Goal: Task Accomplishment & Management: Manage account settings

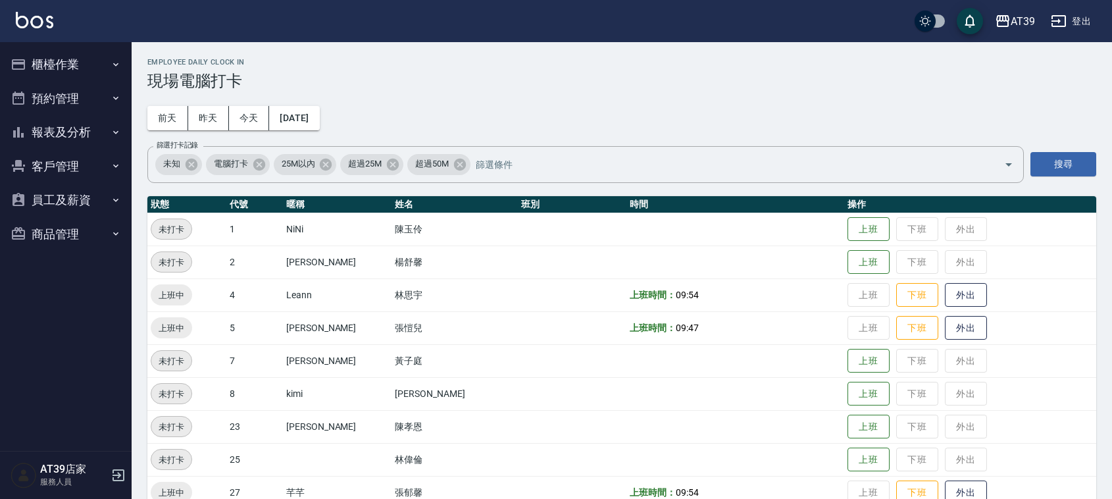
scroll to position [222, 0]
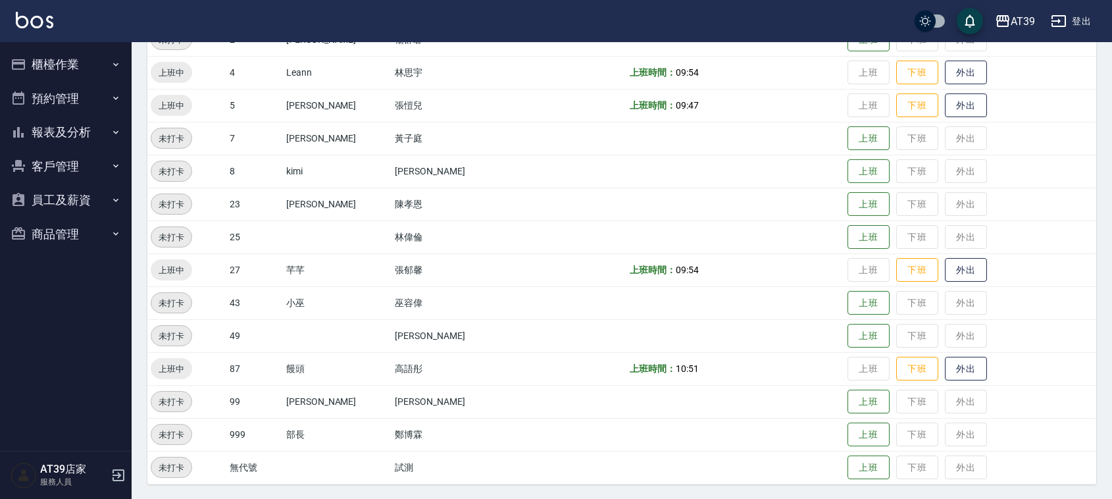
drag, startPoint x: 0, startPoint y: 0, endPoint x: 84, endPoint y: 126, distance: 151.8
click at [84, 126] on button "報表及分析" at bounding box center [65, 132] width 121 height 34
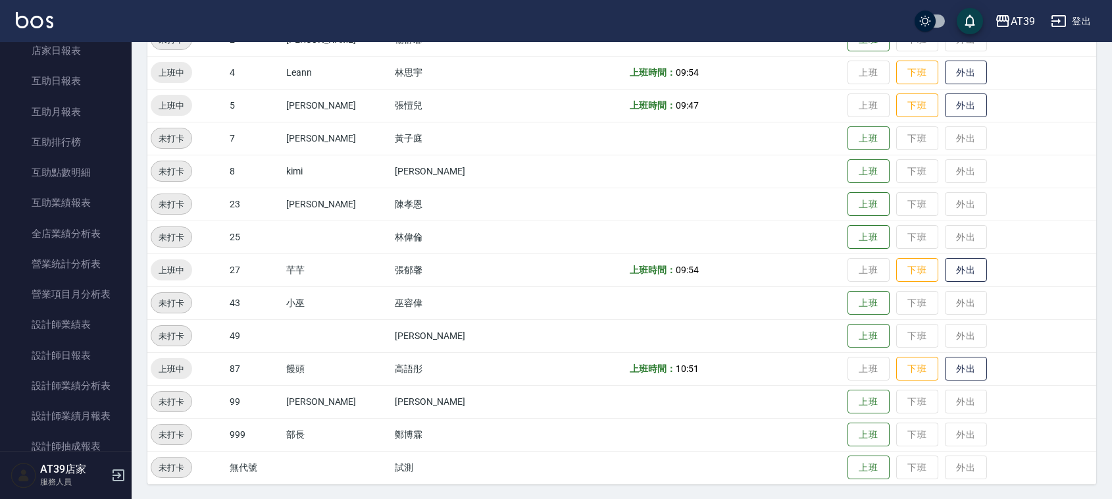
scroll to position [209, 0]
click at [86, 323] on link "設計師日報表" at bounding box center [65, 325] width 121 height 30
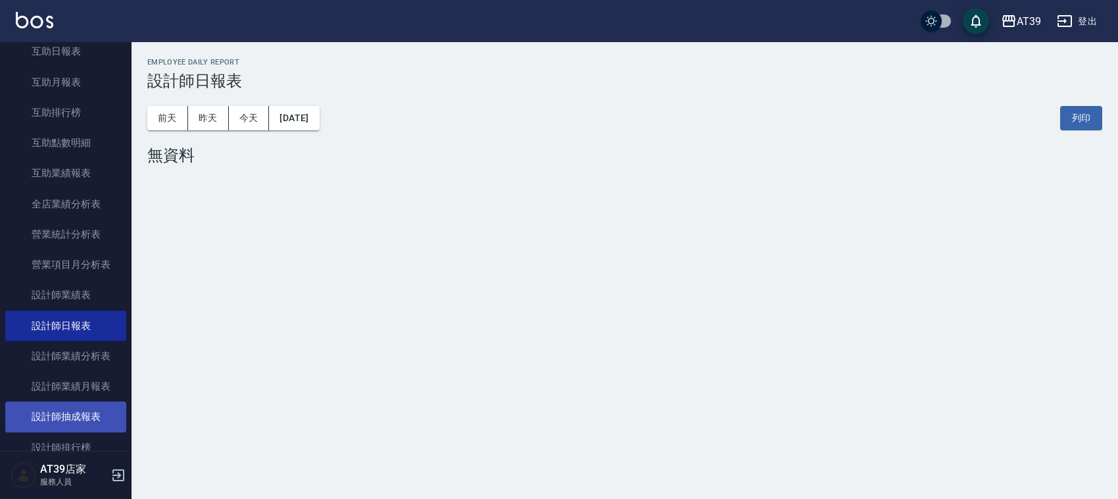
click at [77, 404] on link "設計師抽成報表" at bounding box center [65, 416] width 121 height 30
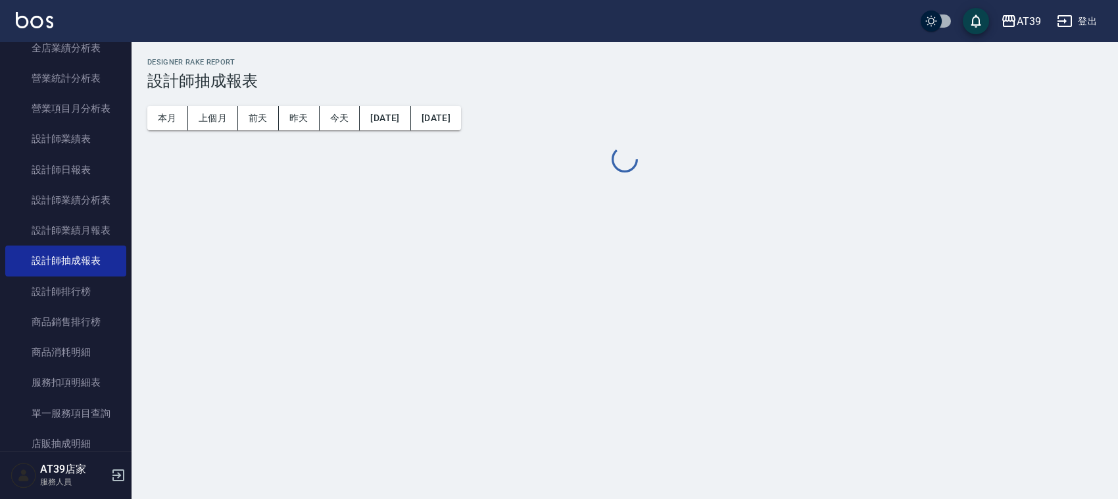
scroll to position [383, 0]
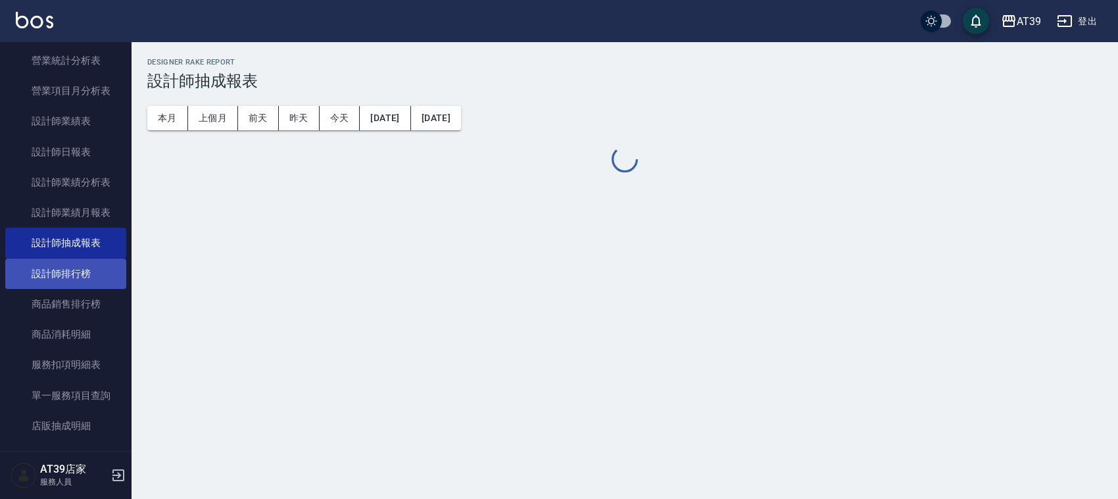
click at [71, 278] on link "設計師排行榜" at bounding box center [65, 273] width 121 height 30
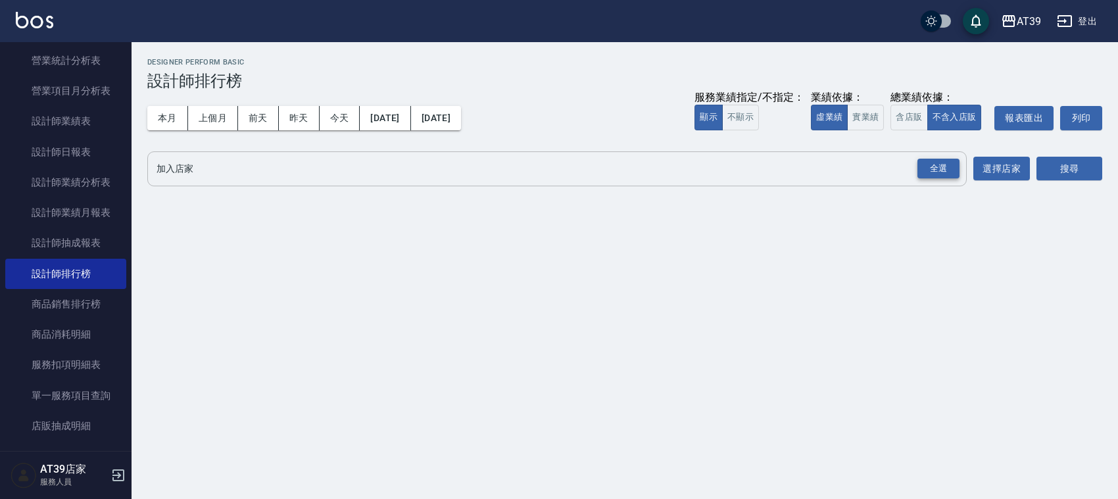
click at [939, 172] on div "全選" at bounding box center [938, 169] width 42 height 20
click at [1084, 165] on button "搜尋" at bounding box center [1070, 169] width 66 height 24
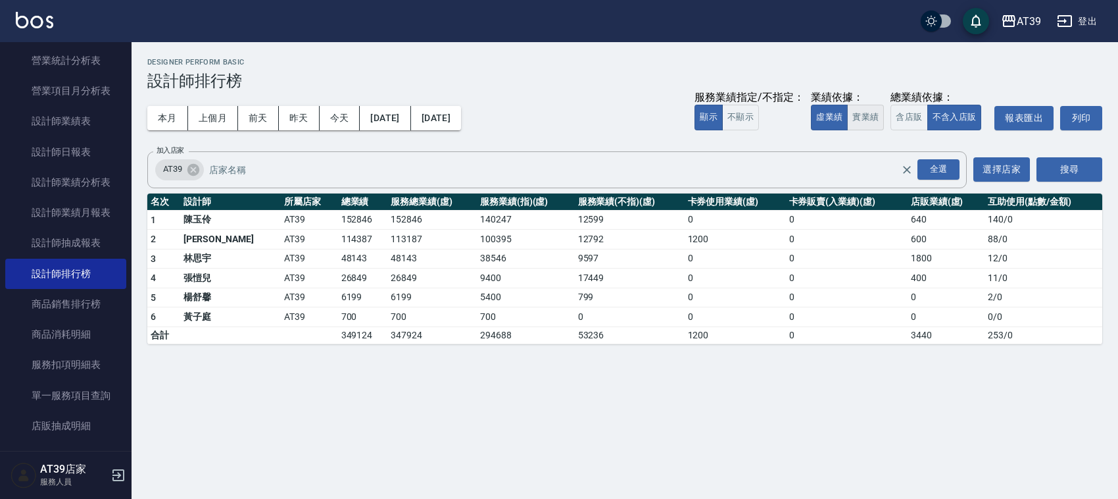
click at [869, 112] on button "實業績" at bounding box center [865, 118] width 37 height 26
click at [461, 113] on button "[DATE]" at bounding box center [436, 118] width 50 height 24
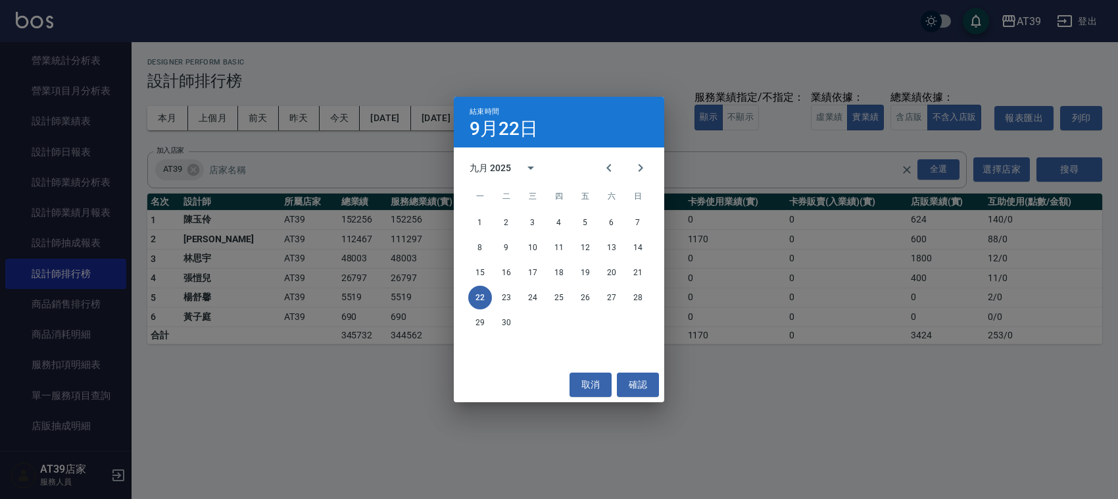
click at [806, 413] on div "結束時間 [DATE] 九月 2025 一 二 三 四 五 六 日 1 2 3 4 5 6 7 8 9 10 11 12 13 14 15 16 17 18 …" at bounding box center [559, 249] width 1118 height 499
click at [803, 409] on div "結束時間 [DATE] 九月 2025 一 二 三 四 五 六 日 1 2 3 4 5 6 7 8 9 10 11 12 13 14 15 16 17 18 …" at bounding box center [559, 249] width 1118 height 499
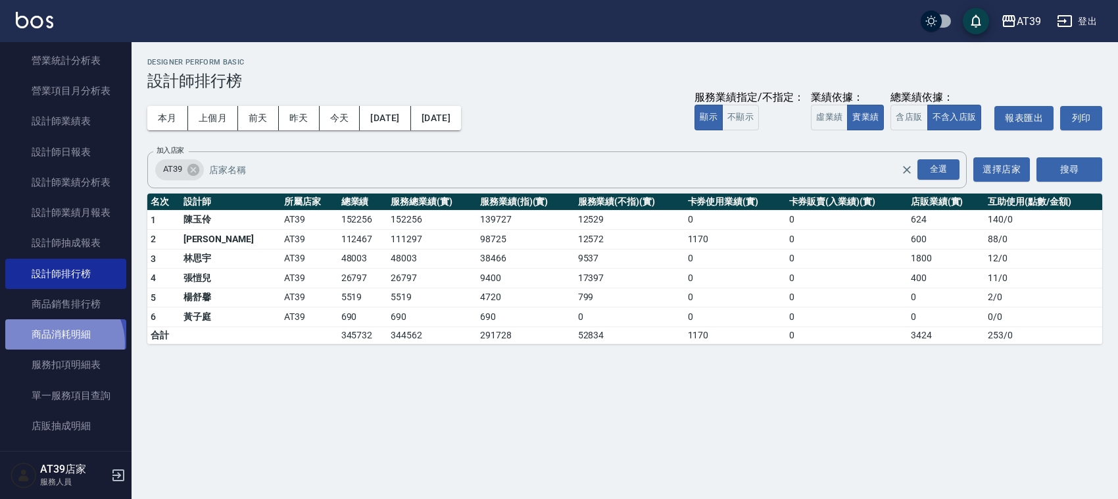
drag, startPoint x: 795, startPoint y: 395, endPoint x: 58, endPoint y: 343, distance: 738.5
click at [58, 343] on link "商品消耗明細" at bounding box center [65, 334] width 121 height 30
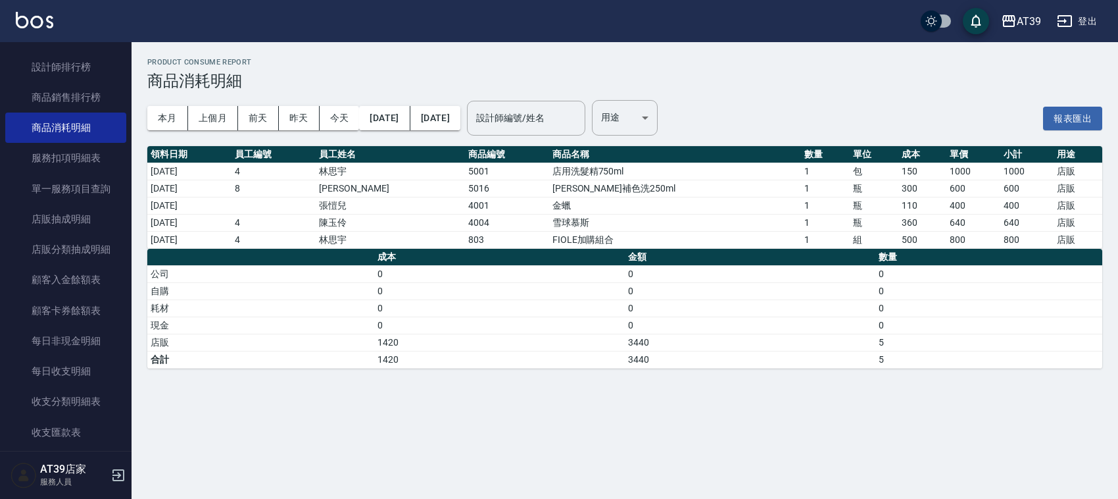
scroll to position [595, 0]
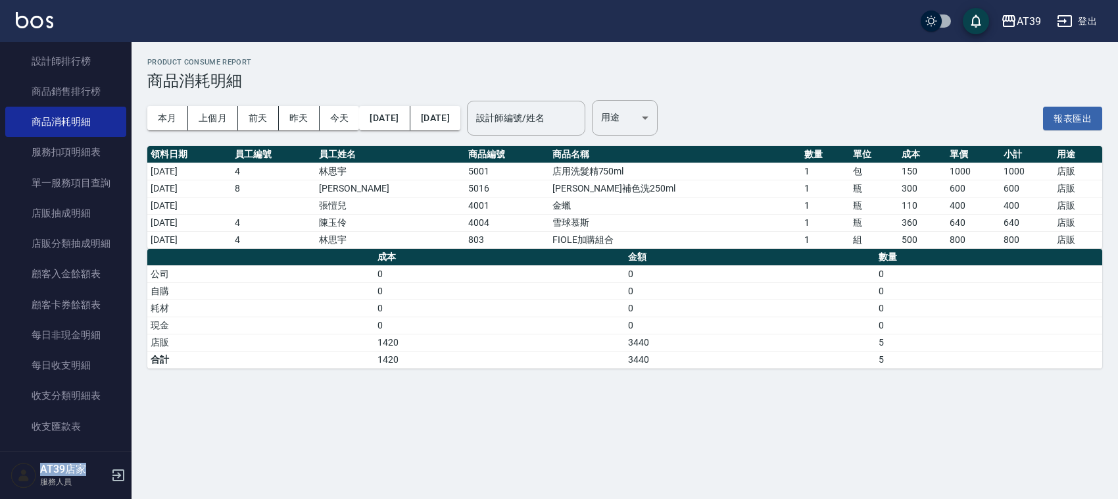
drag, startPoint x: 99, startPoint y: 332, endPoint x: 97, endPoint y: 456, distance: 123.7
click at [97, 456] on div "櫃檯作業 打帳單 帳單列表 現金收支登錄 每日結帳 排班表 現場電腦打卡 預約管理 預約管理 單日預約紀錄 單週預約紀錄 報表及分析 報表目錄 店家區間累計表…" at bounding box center [66, 270] width 132 height 456
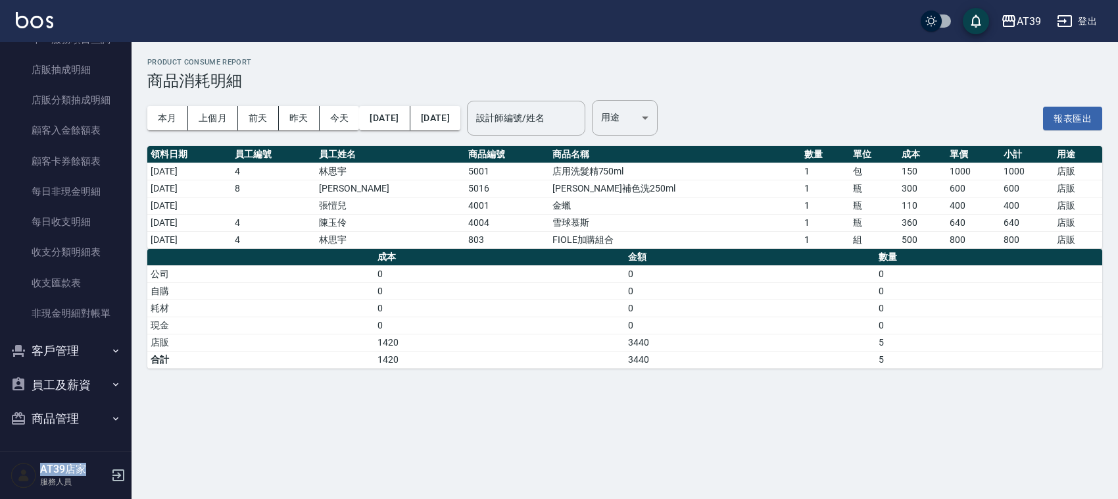
click at [36, 431] on button "商品管理" at bounding box center [65, 418] width 121 height 34
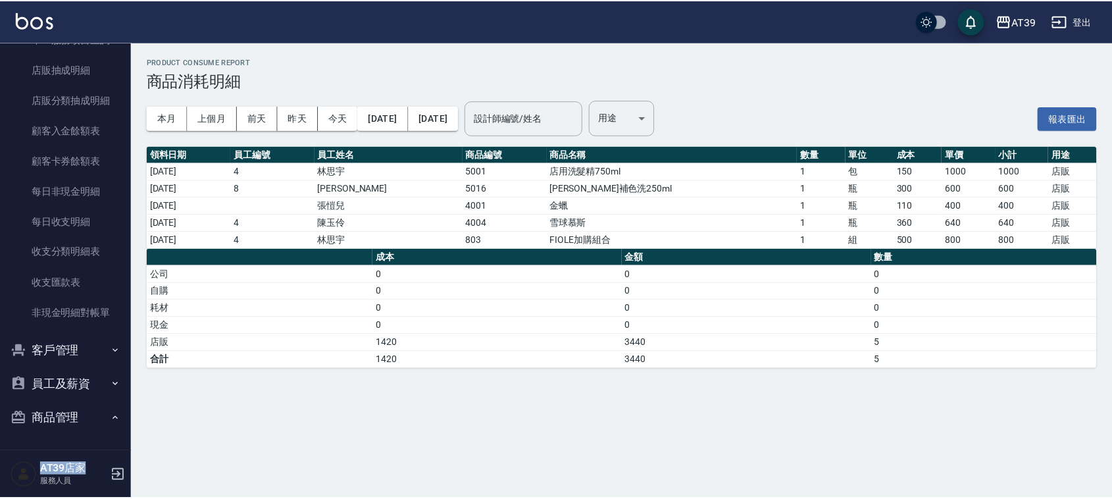
scroll to position [810, 0]
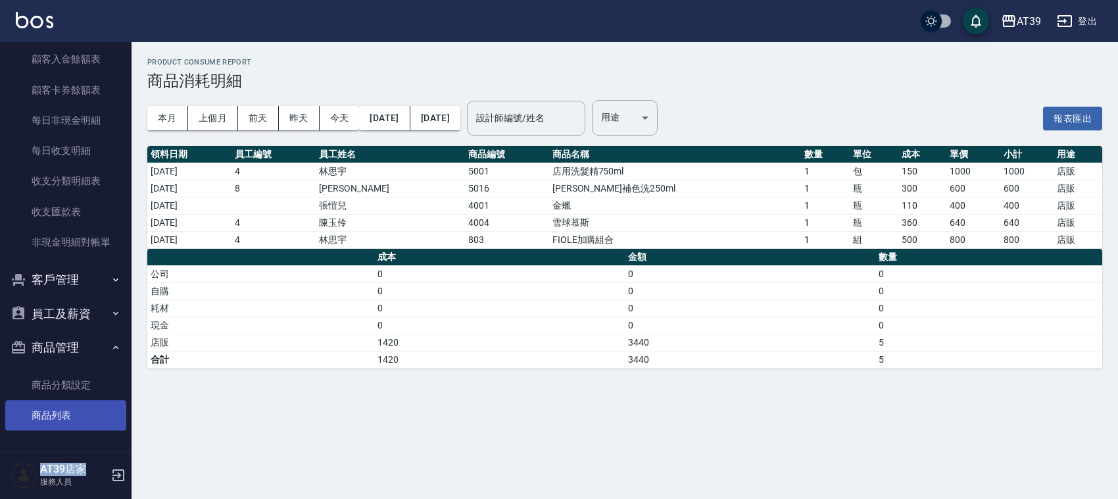
click at [43, 403] on link "商品列表" at bounding box center [65, 415] width 121 height 30
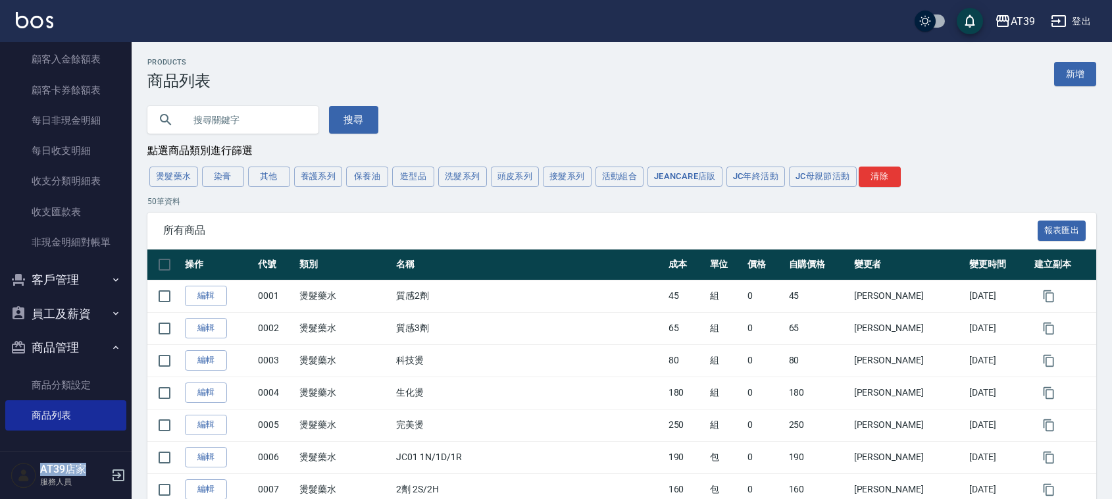
click at [449, 172] on button "洗髮系列" at bounding box center [462, 176] width 49 height 20
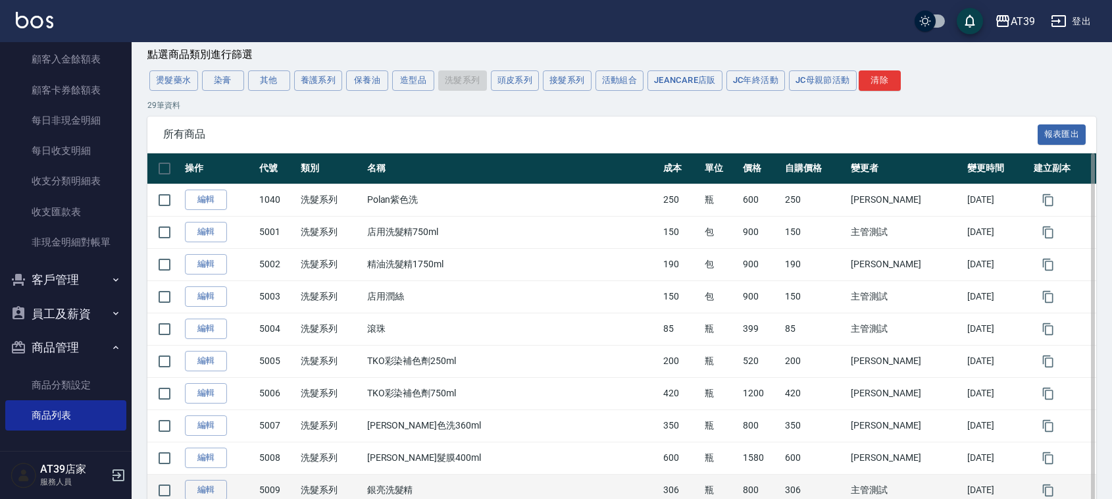
drag, startPoint x: 499, startPoint y: 428, endPoint x: 504, endPoint y: 467, distance: 39.3
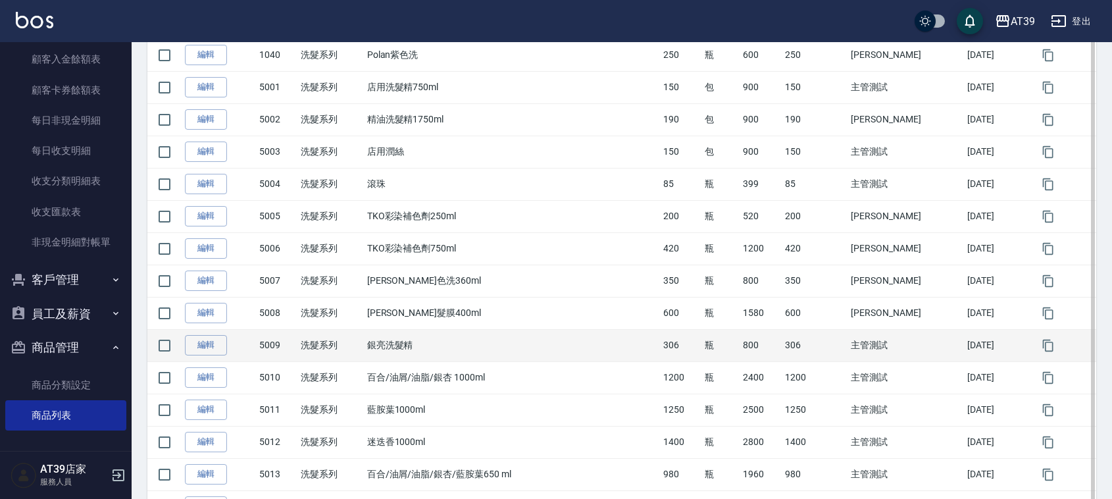
scroll to position [253, 0]
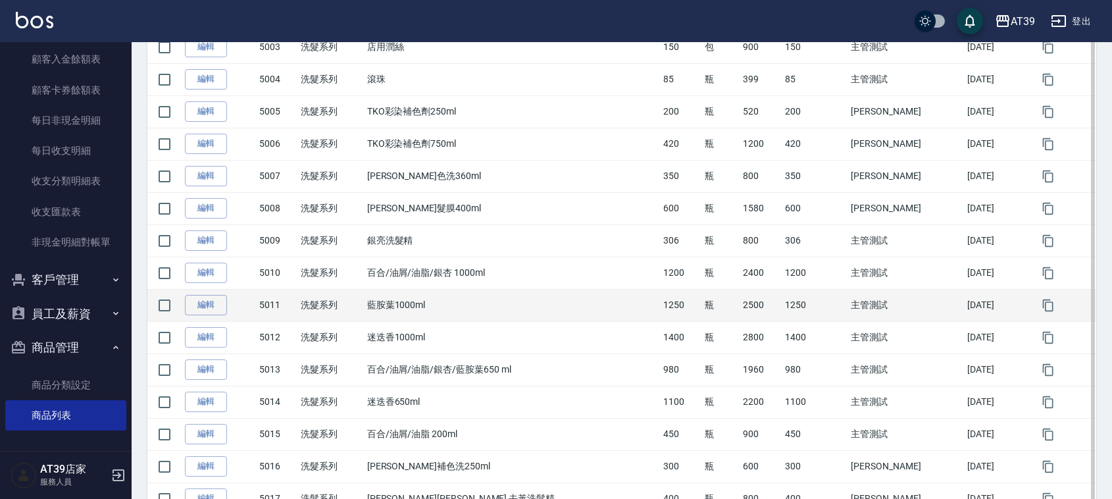
drag, startPoint x: 408, startPoint y: 333, endPoint x: 420, endPoint y: 383, distance: 50.6
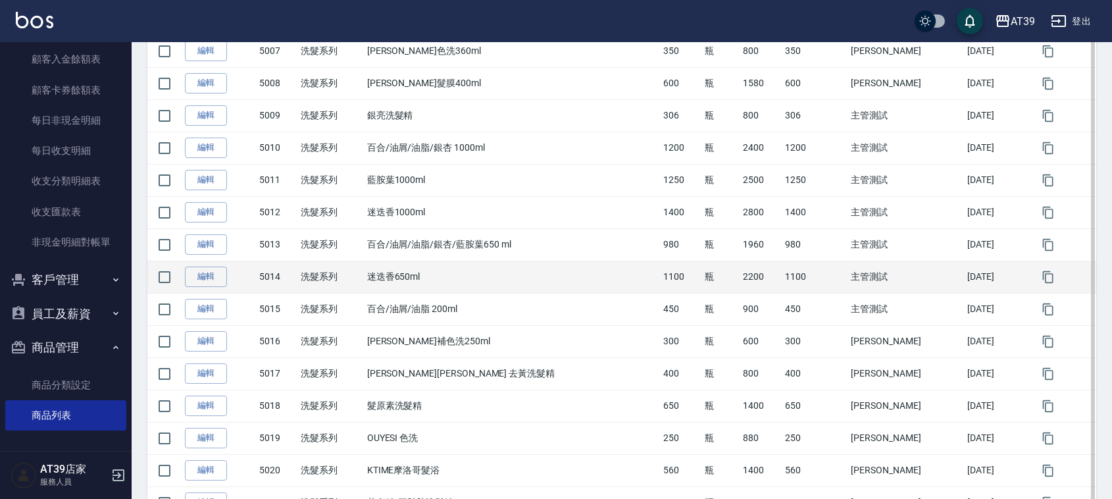
scroll to position [541, 0]
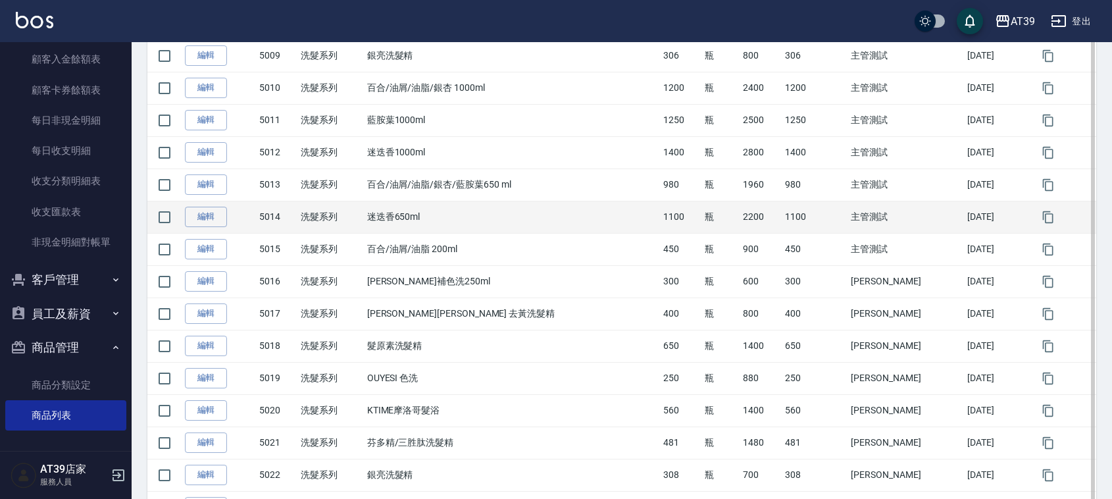
drag, startPoint x: 587, startPoint y: 290, endPoint x: 587, endPoint y: 300, distance: 9.9
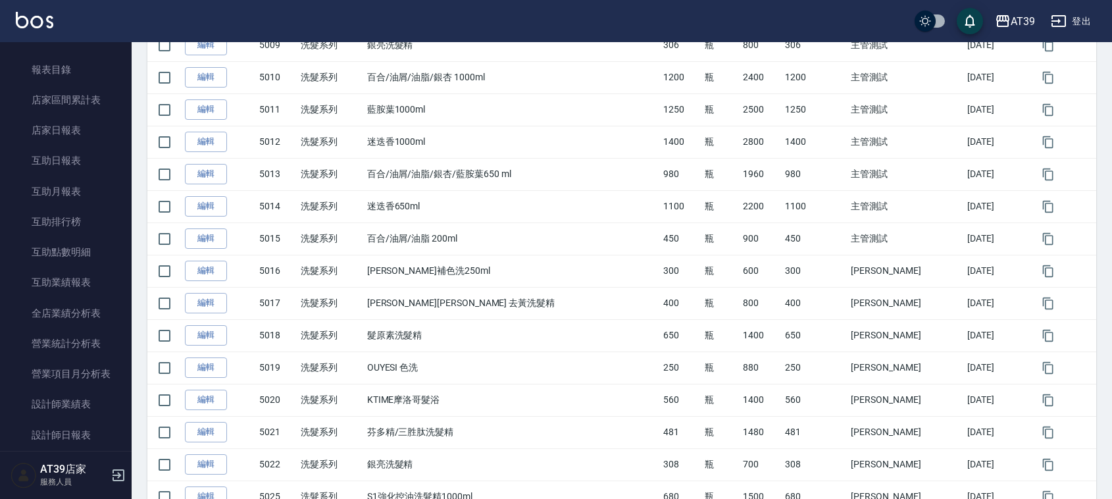
scroll to position [0, 0]
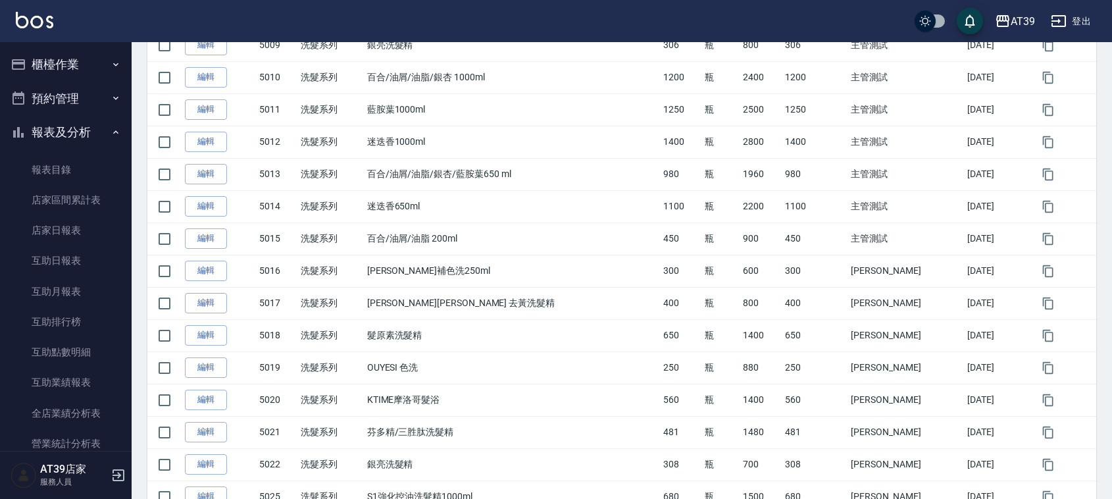
click at [46, 67] on button "櫃檯作業" at bounding box center [65, 64] width 121 height 34
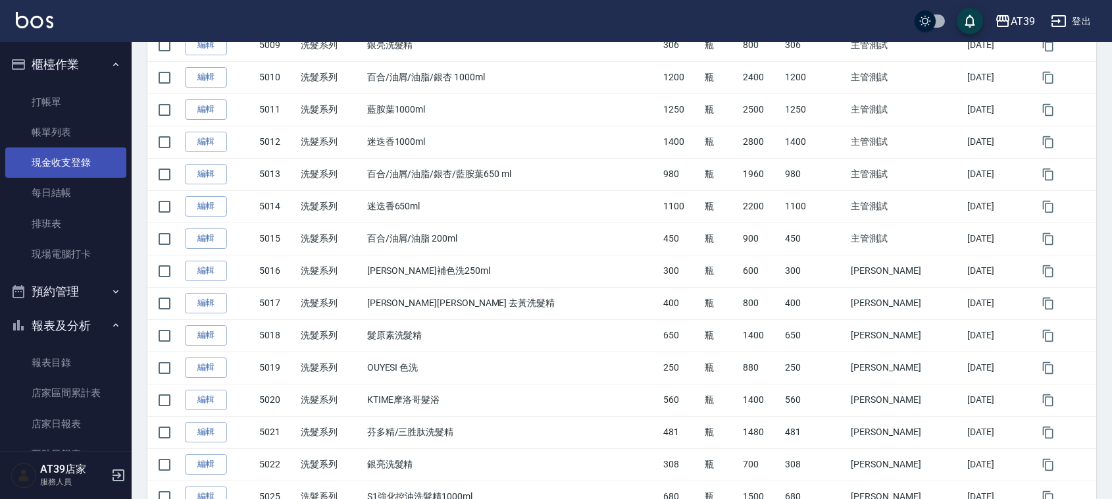
click at [84, 162] on link "現金收支登錄" at bounding box center [65, 162] width 121 height 30
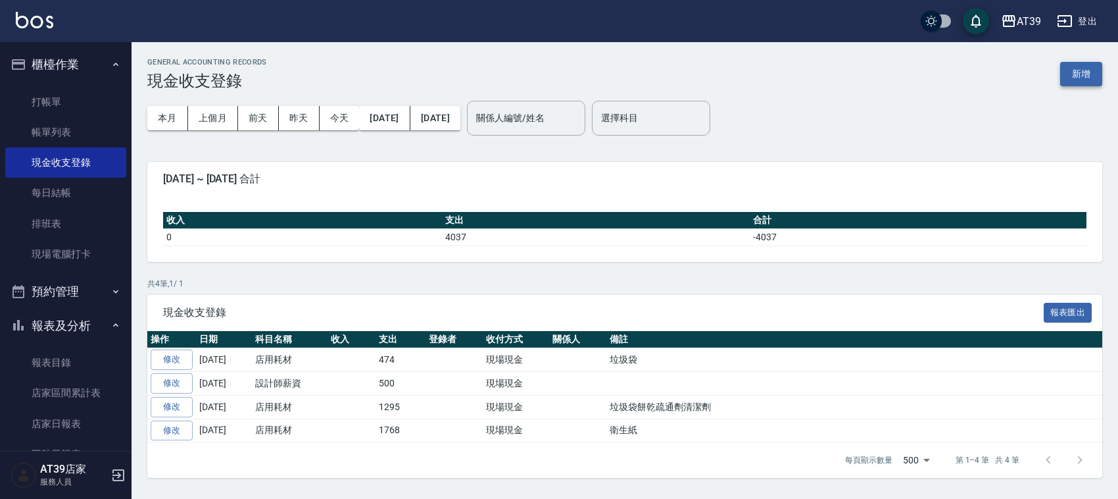
click at [1067, 70] on button "新增" at bounding box center [1081, 74] width 42 height 24
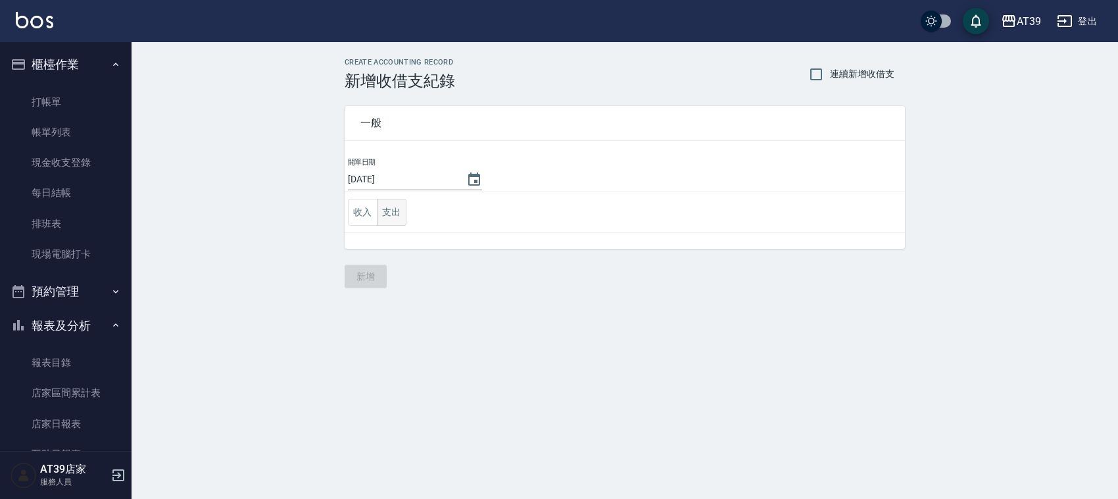
click at [387, 204] on button "支出" at bounding box center [392, 212] width 30 height 27
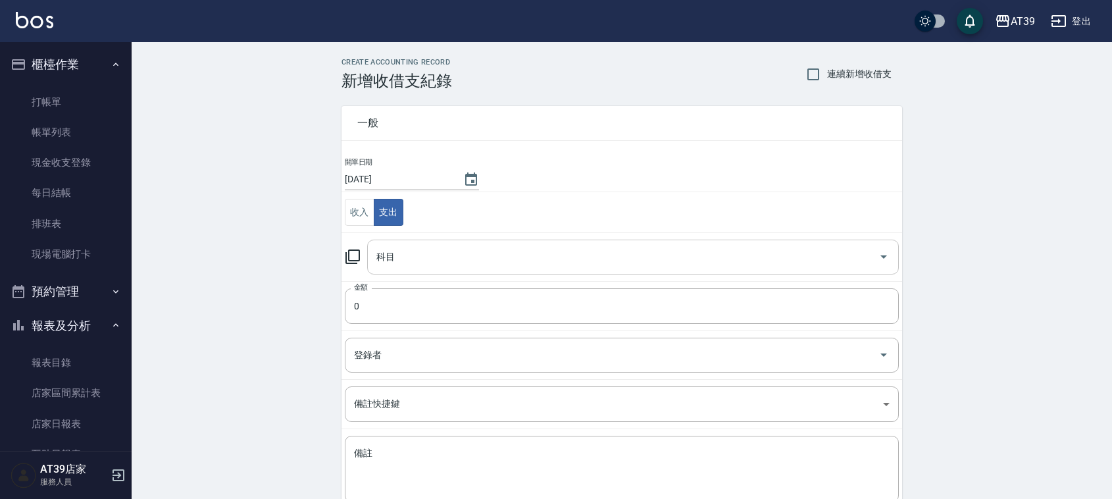
click at [426, 253] on input "科目" at bounding box center [623, 256] width 500 height 23
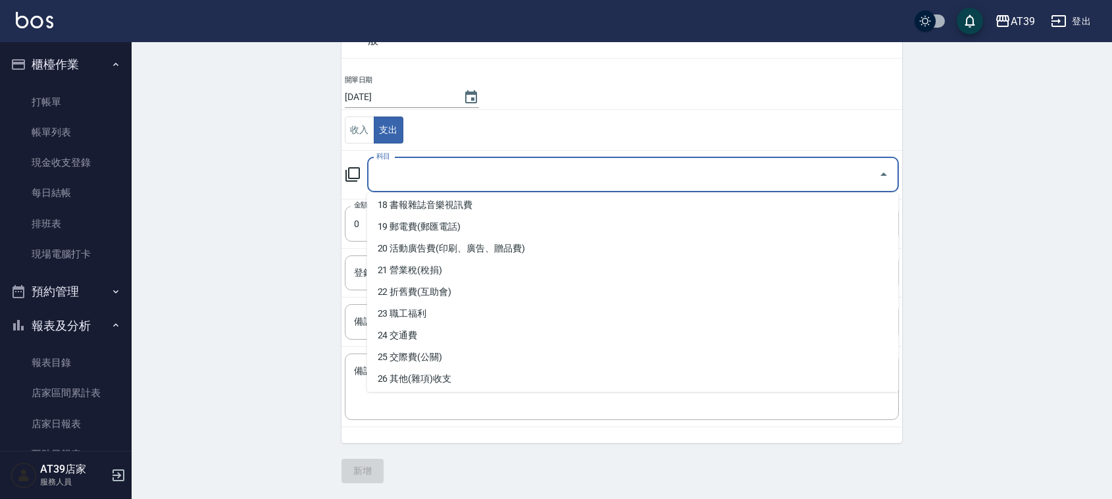
scroll to position [389, 0]
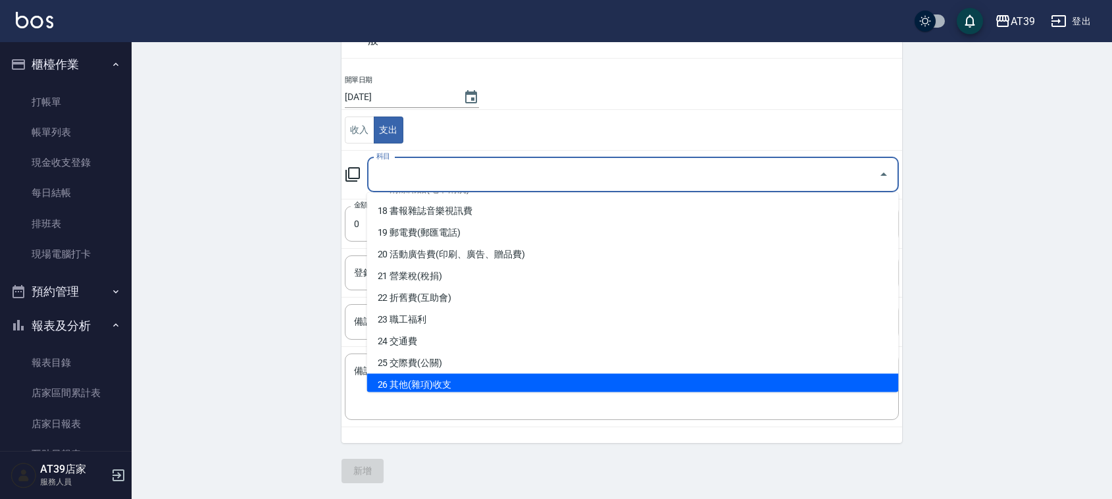
click at [462, 386] on li "26 其他(雜項)收支" at bounding box center [632, 385] width 531 height 22
type input "26 其他(雜項)收支"
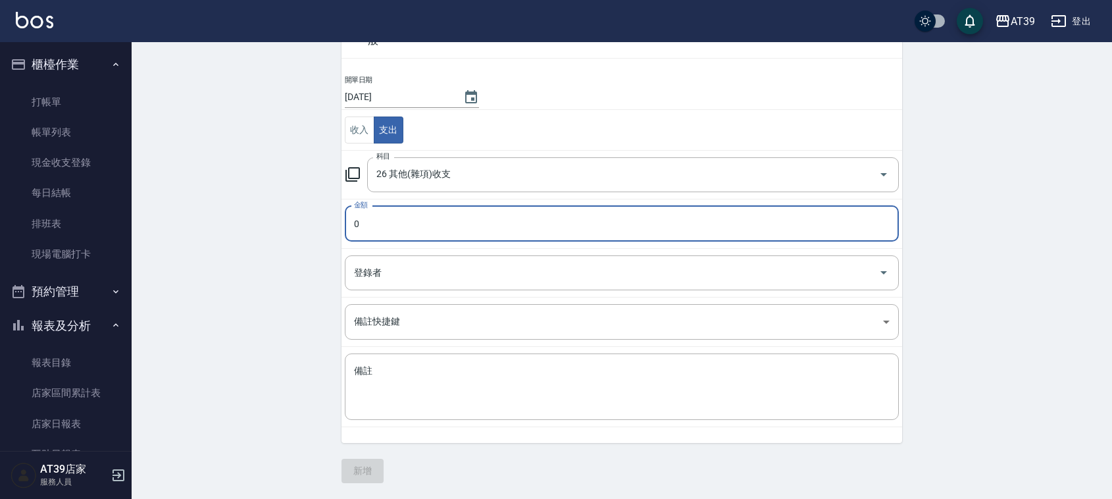
click at [358, 232] on input "0" at bounding box center [622, 224] width 554 height 36
type input "0250"
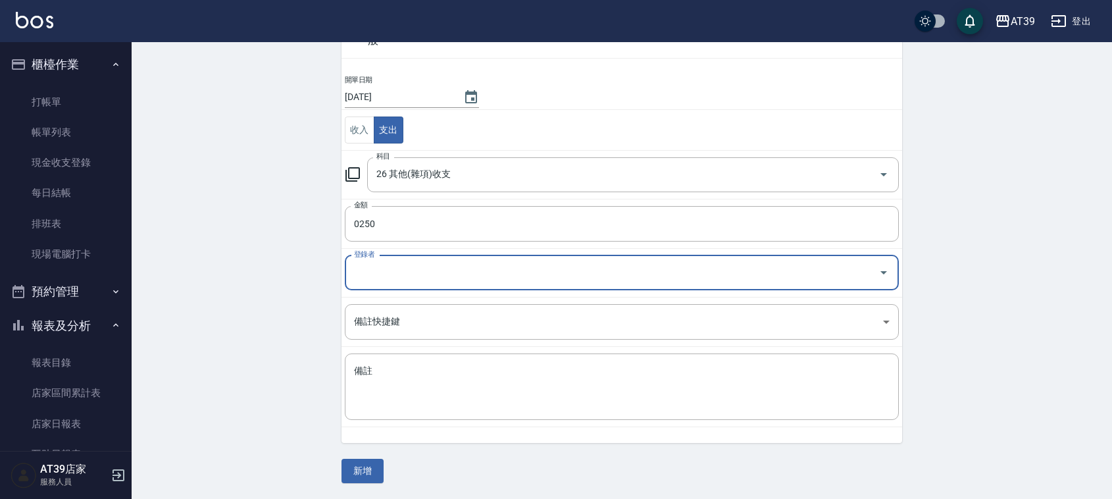
click at [569, 260] on div "登錄者" at bounding box center [622, 272] width 554 height 35
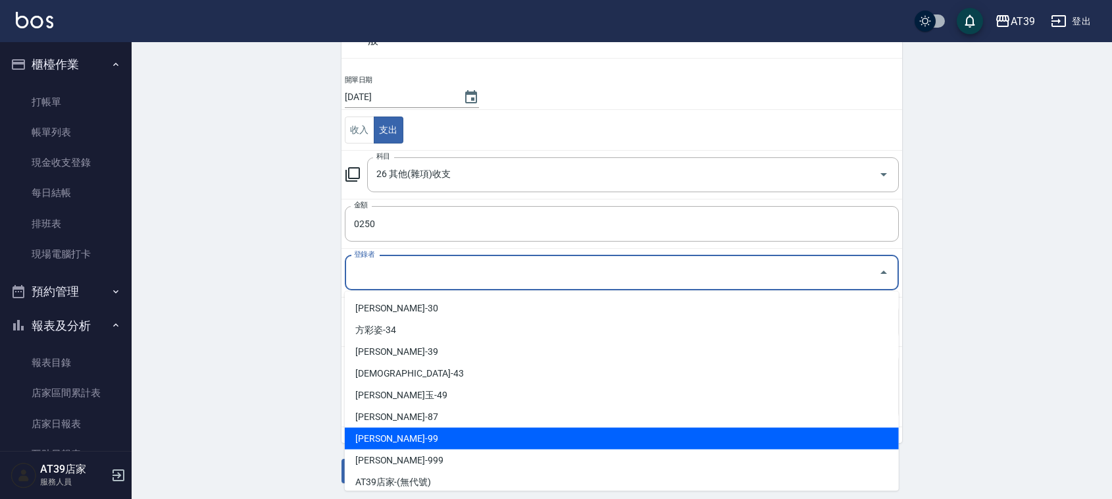
scroll to position [222, 0]
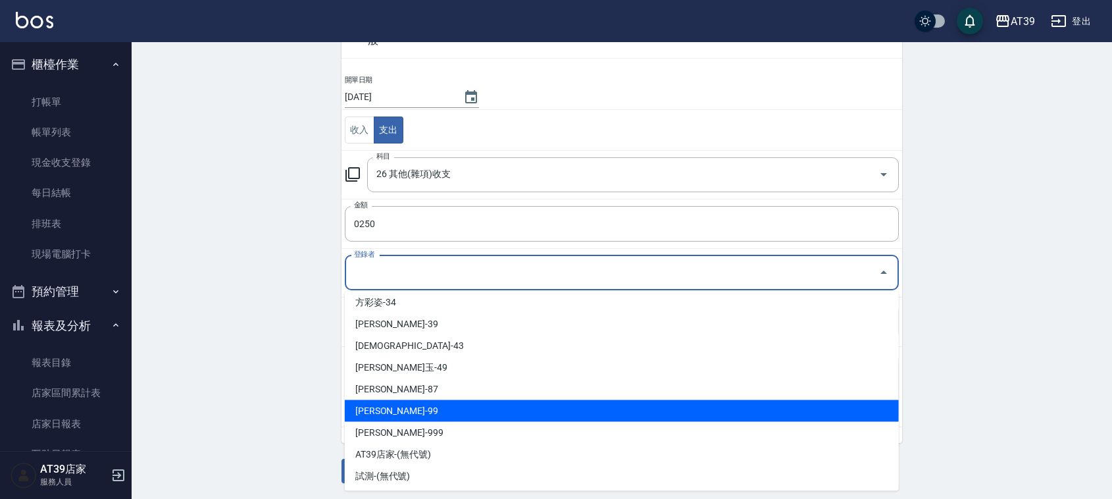
click at [401, 414] on li "[PERSON_NAME]-99" at bounding box center [622, 411] width 554 height 22
type input "[PERSON_NAME]-99"
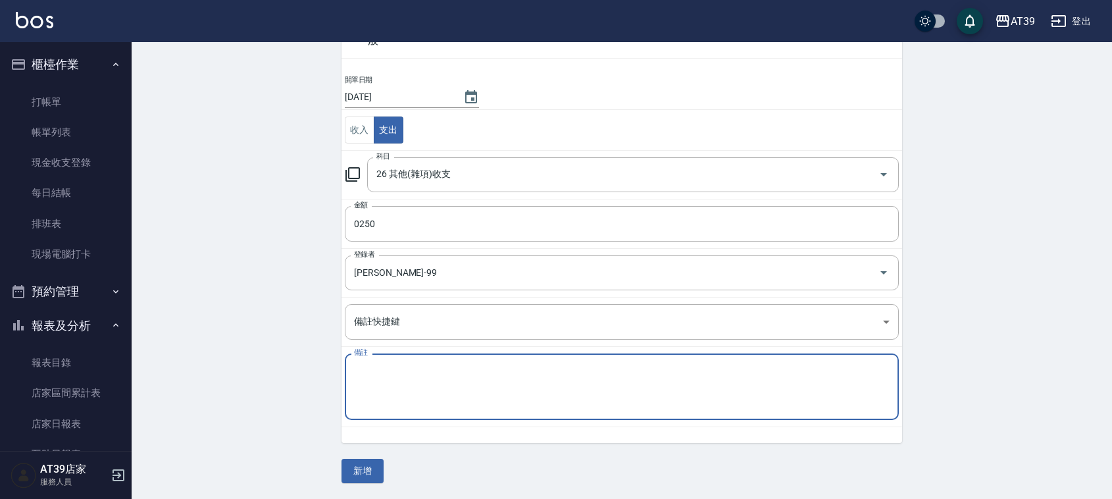
drag, startPoint x: 406, startPoint y: 375, endPoint x: 404, endPoint y: 385, distance: 10.1
click at [404, 381] on textarea "備註" at bounding box center [621, 386] width 535 height 45
type textarea "n"
type textarea "色洗"
click at [352, 470] on button "新增" at bounding box center [362, 470] width 42 height 24
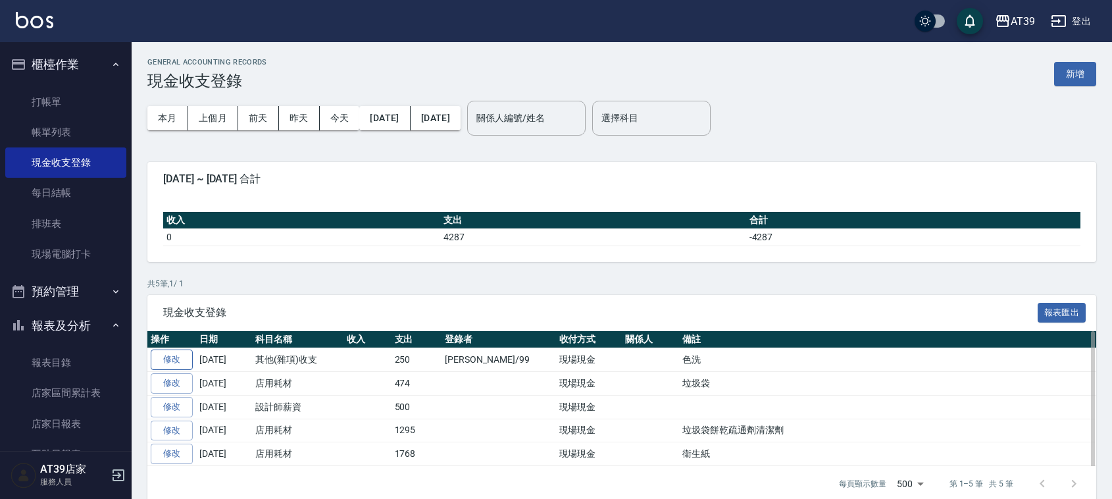
click at [175, 360] on link "修改" at bounding box center [172, 359] width 42 height 20
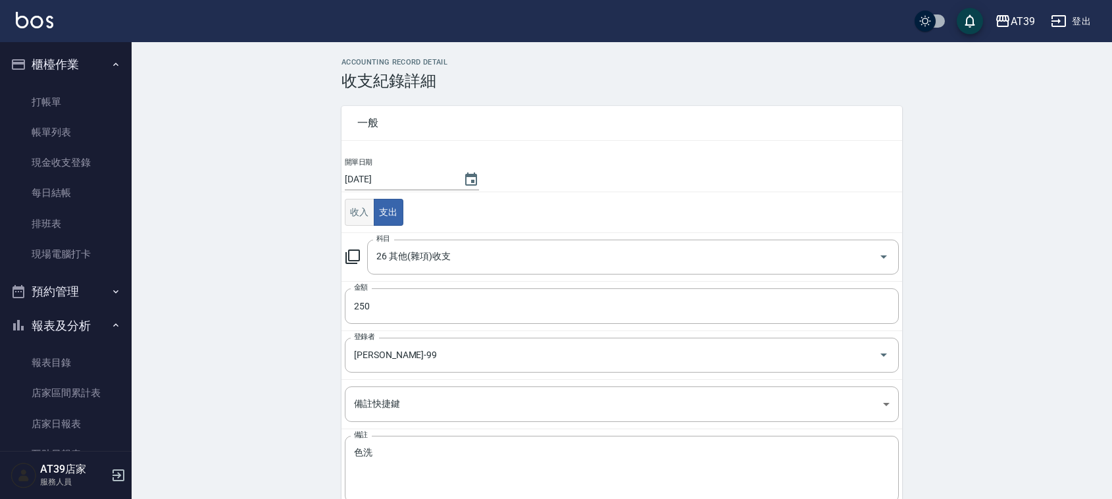
click at [360, 225] on button "收入" at bounding box center [360, 212] width 30 height 27
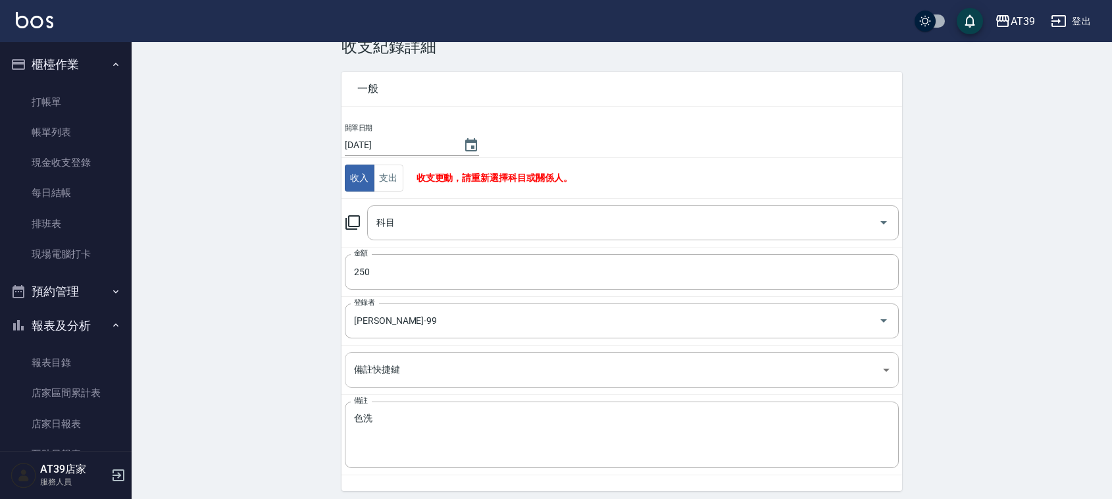
scroll to position [67, 0]
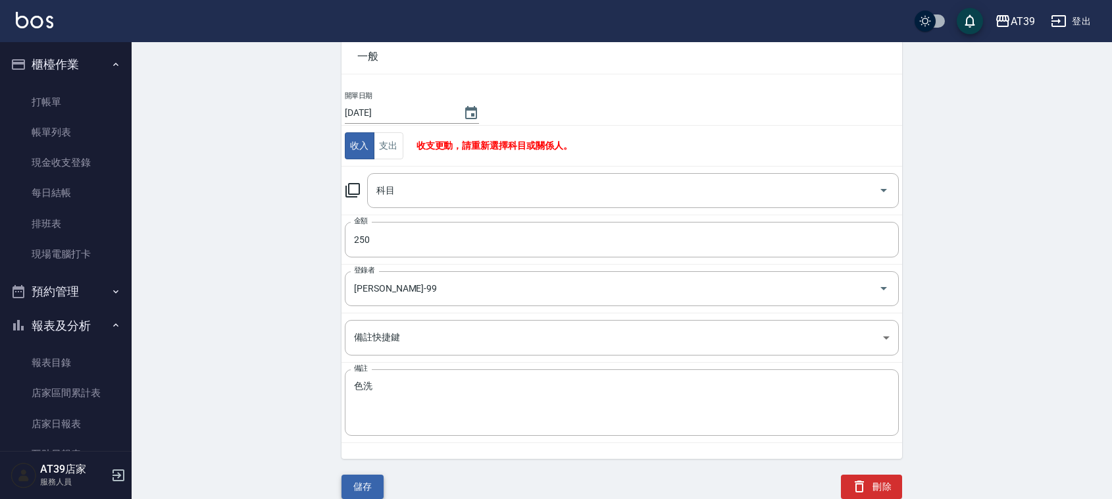
click at [372, 476] on button "儲存" at bounding box center [362, 486] width 42 height 24
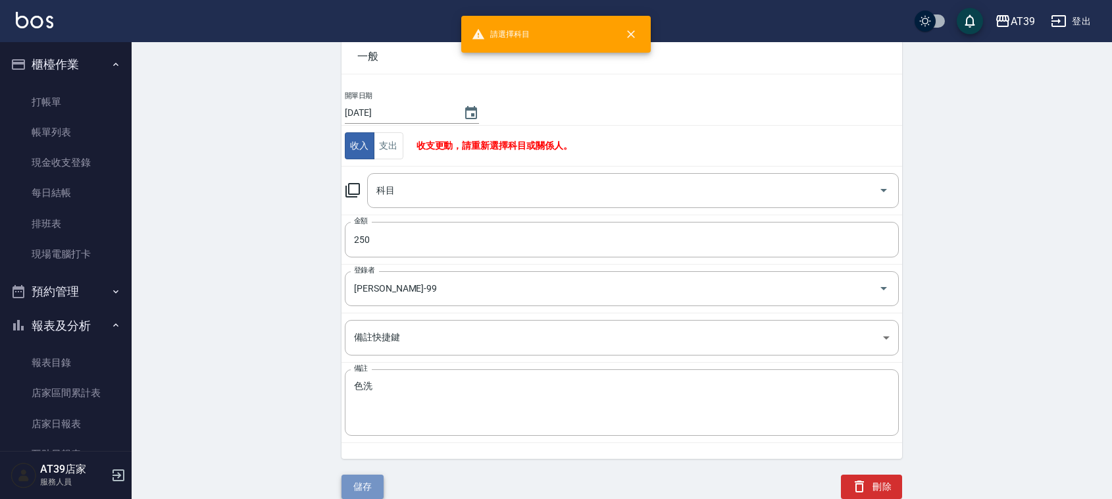
click at [378, 497] on button "儲存" at bounding box center [362, 486] width 42 height 24
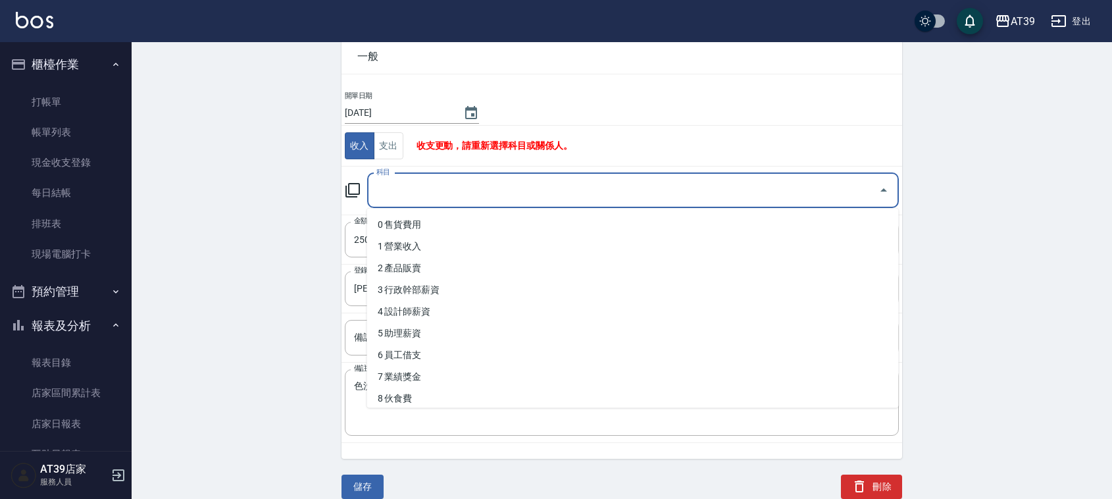
click at [382, 185] on div "科目 科目" at bounding box center [632, 190] width 531 height 35
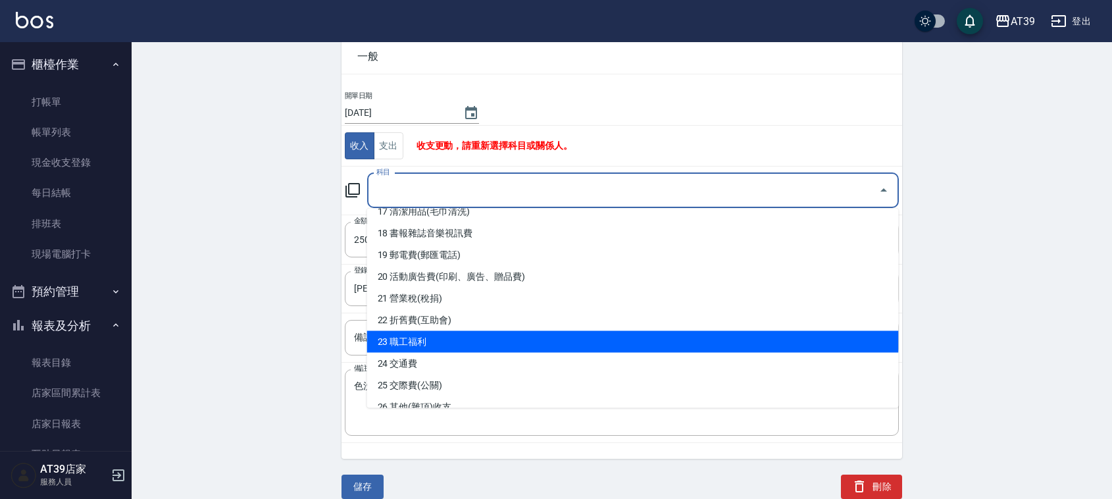
scroll to position [411, 0]
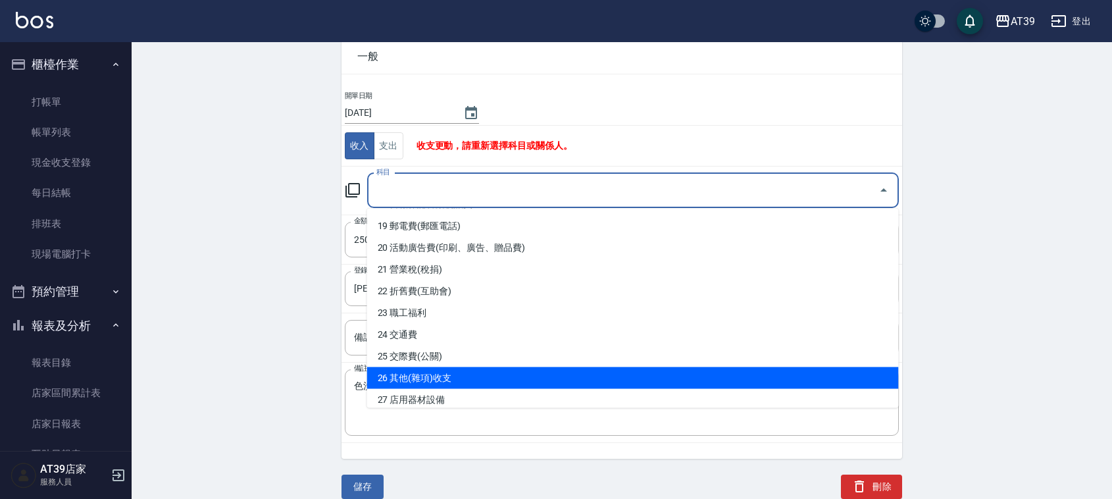
click at [456, 376] on li "26 其他(雜項)收支" at bounding box center [632, 378] width 531 height 22
type input "26 其他(雜項)收支"
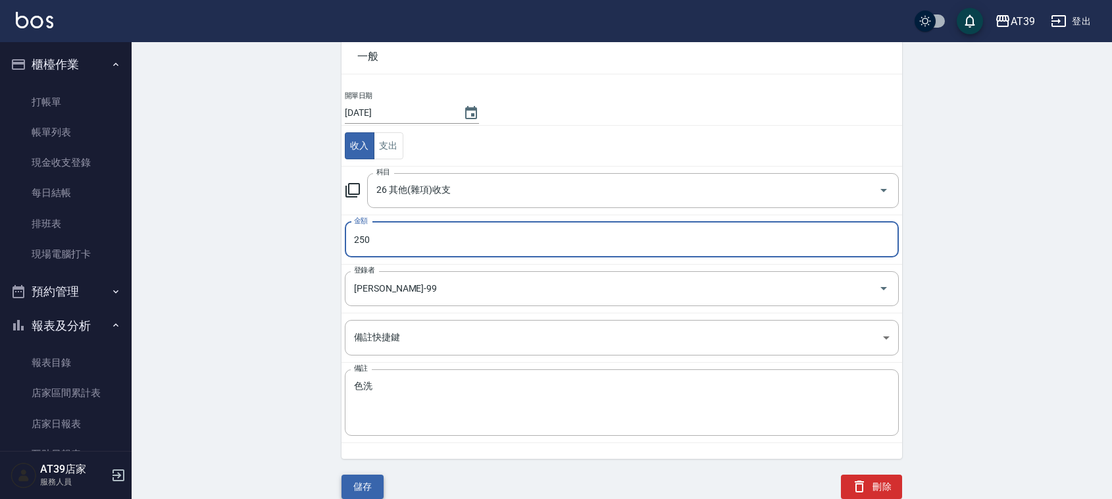
click at [377, 482] on button "儲存" at bounding box center [362, 486] width 42 height 24
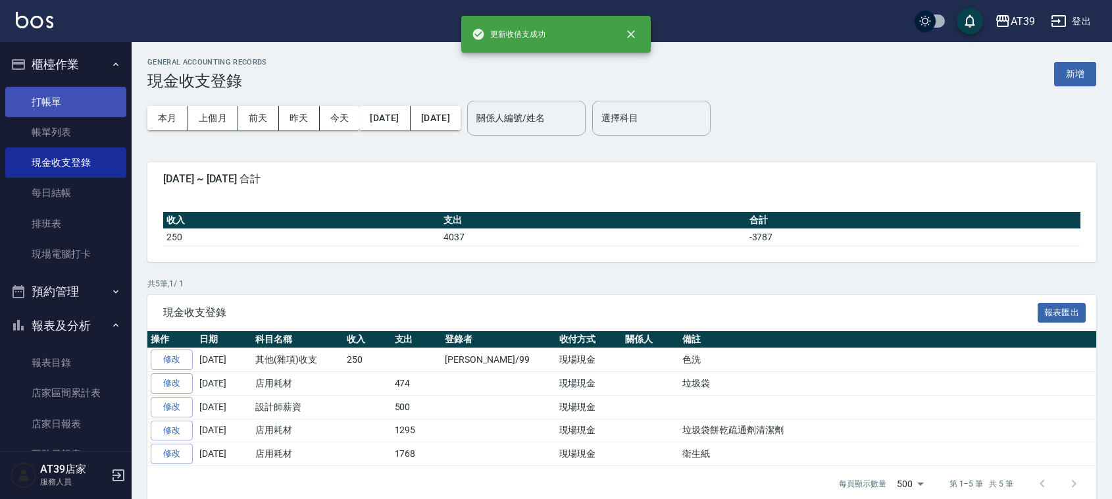
click at [60, 109] on link "打帳單" at bounding box center [65, 102] width 121 height 30
